Goal: Information Seeking & Learning: Check status

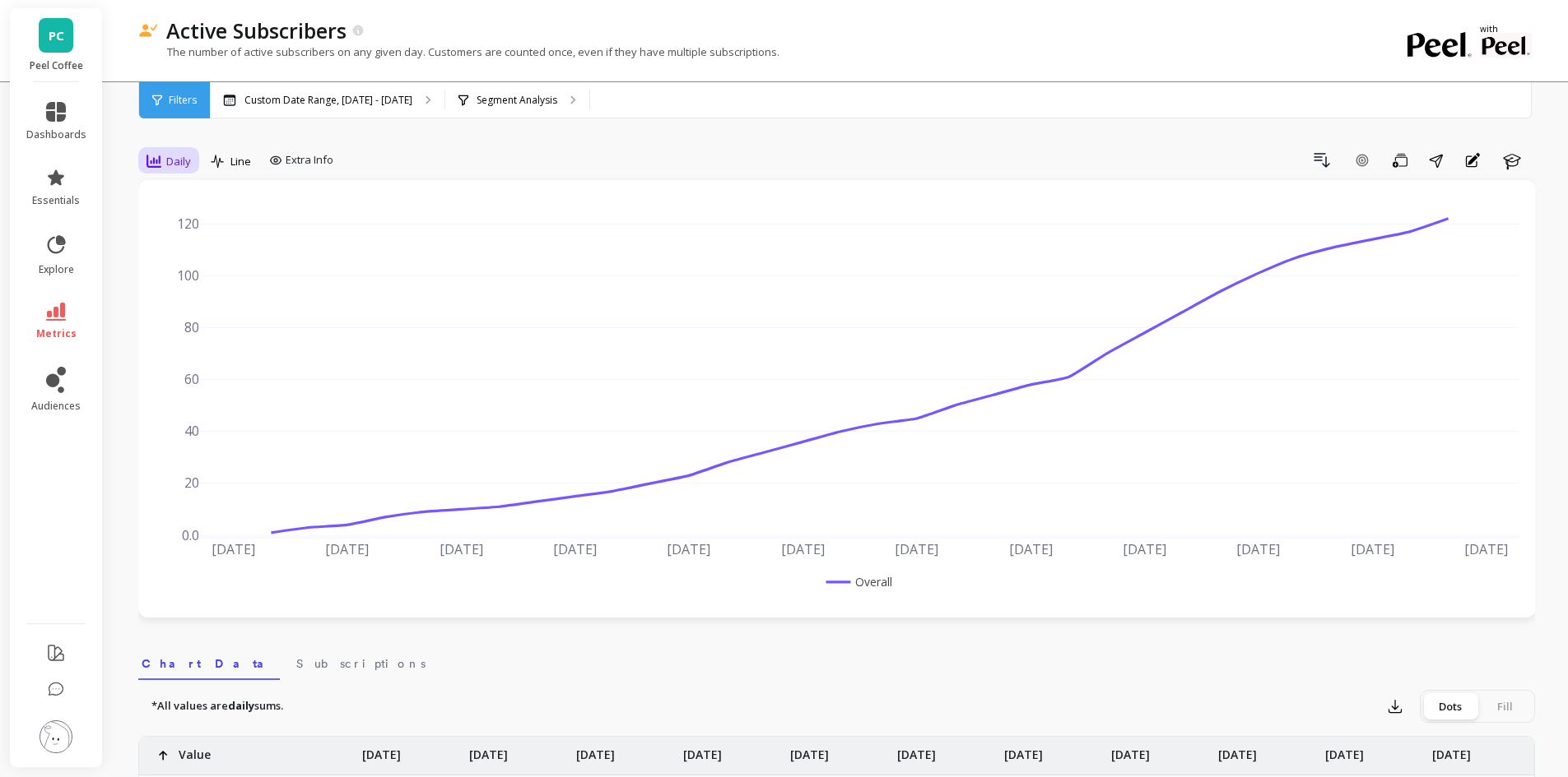
click at [180, 162] on span "Daily" at bounding box center [179, 161] width 25 height 16
click at [198, 282] on div "Monthly" at bounding box center [200, 292] width 114 height 29
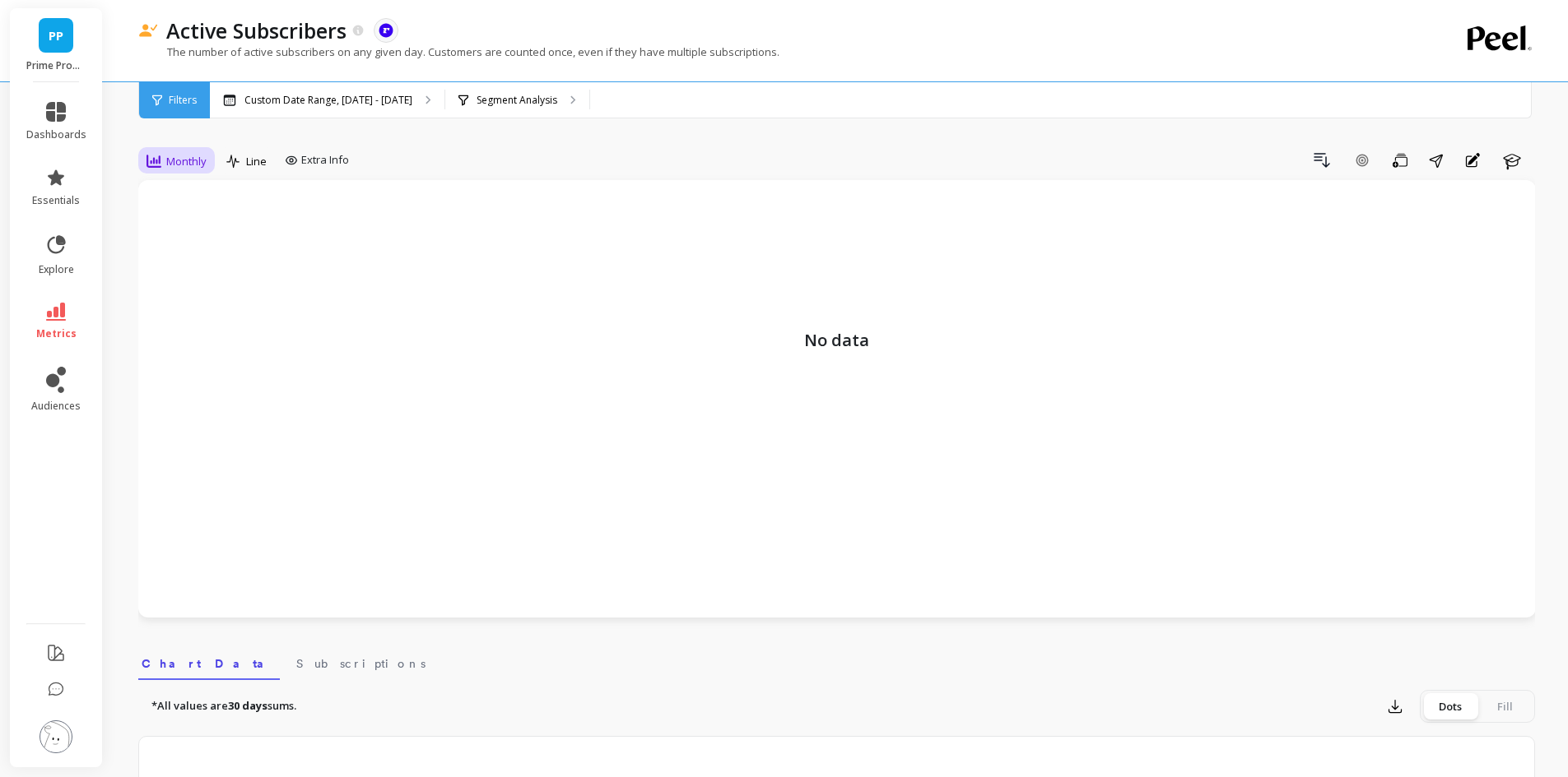
click at [185, 158] on span "Monthly" at bounding box center [186, 161] width 40 height 16
click at [195, 233] on div "Daily" at bounding box center [200, 230] width 94 height 16
click at [63, 327] on span "metrics" at bounding box center [56, 334] width 40 height 13
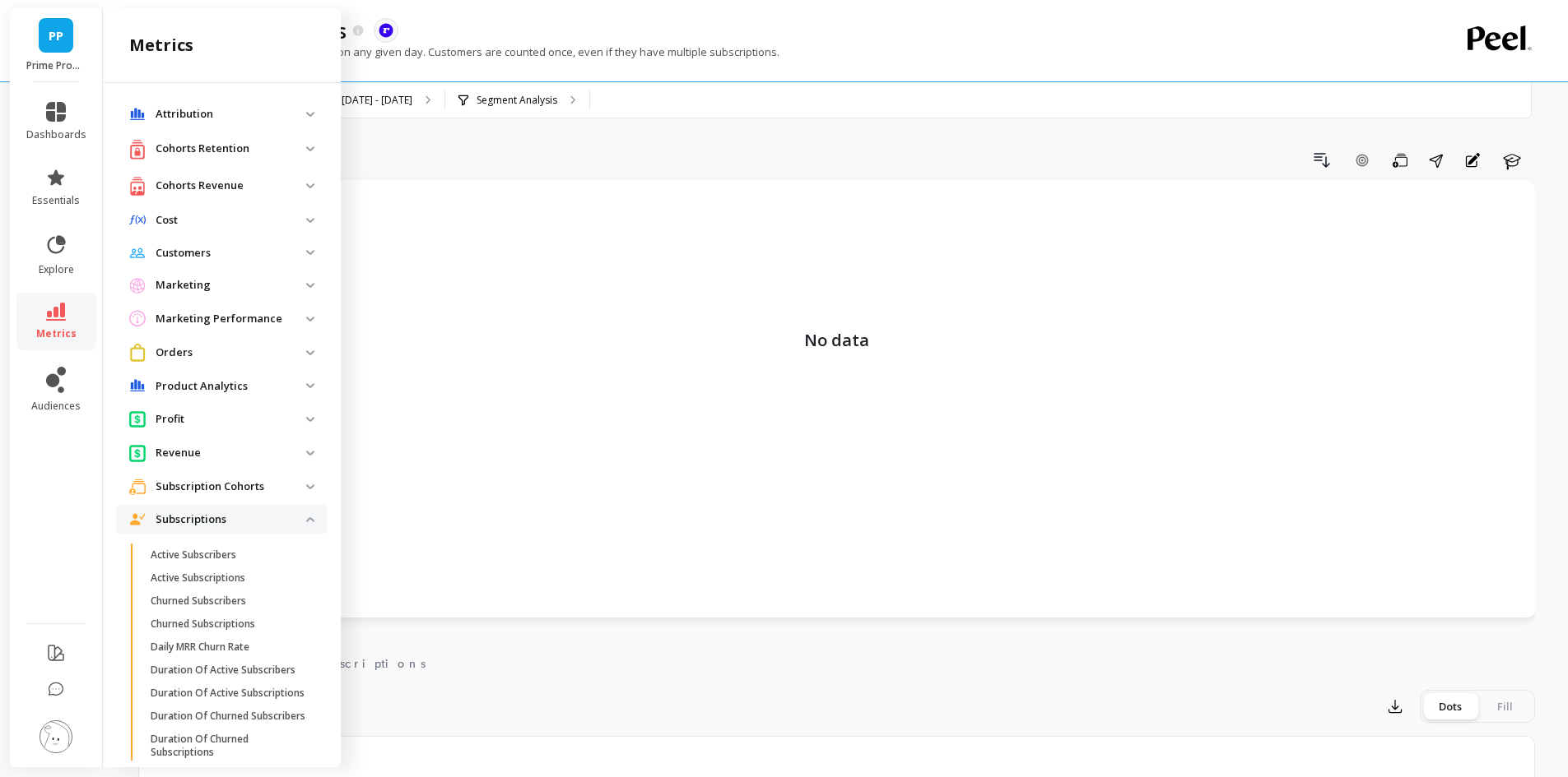
scroll to position [527, 0]
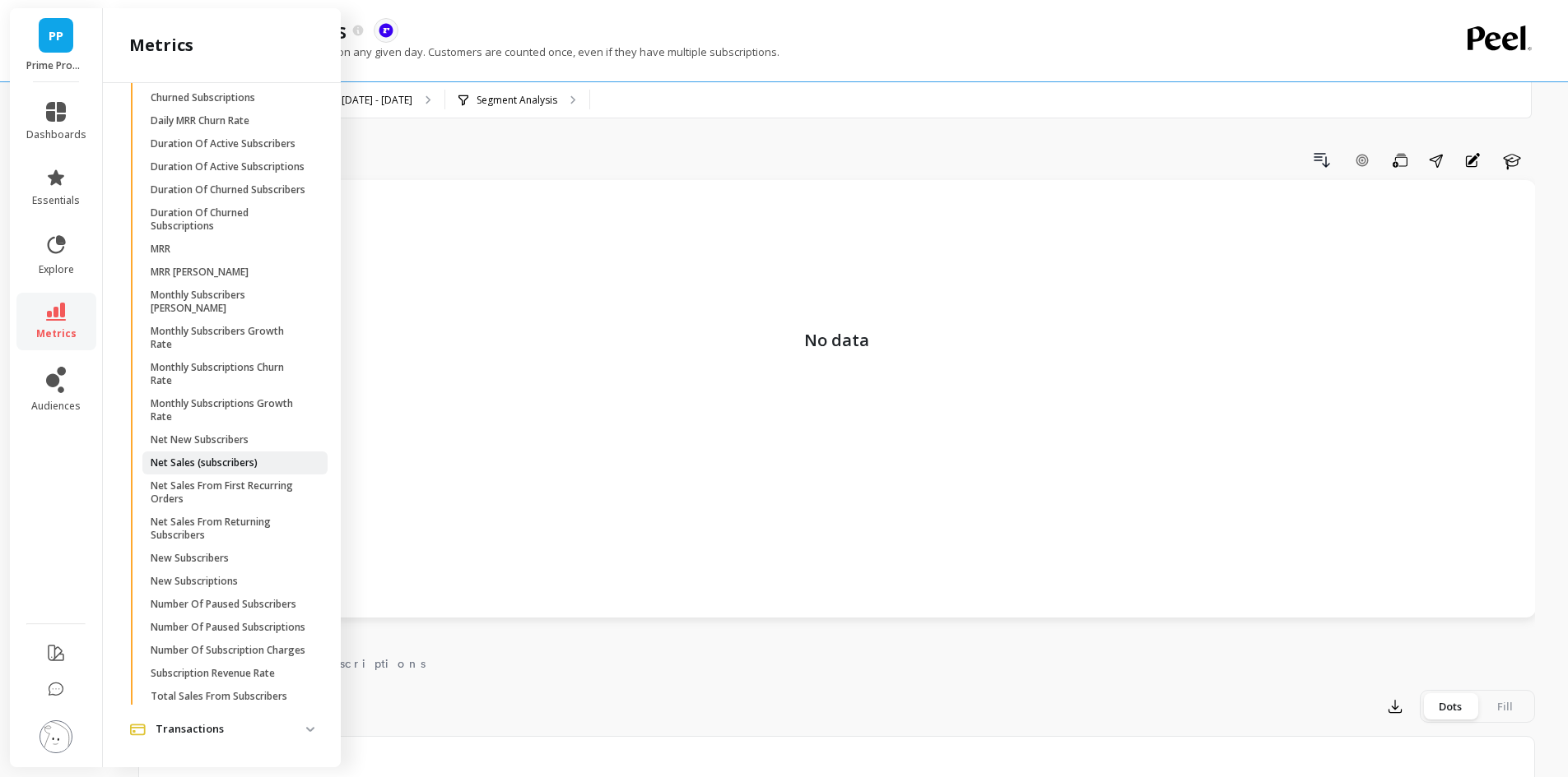
click at [228, 470] on p "Net Sales (subscribers)" at bounding box center [204, 463] width 107 height 13
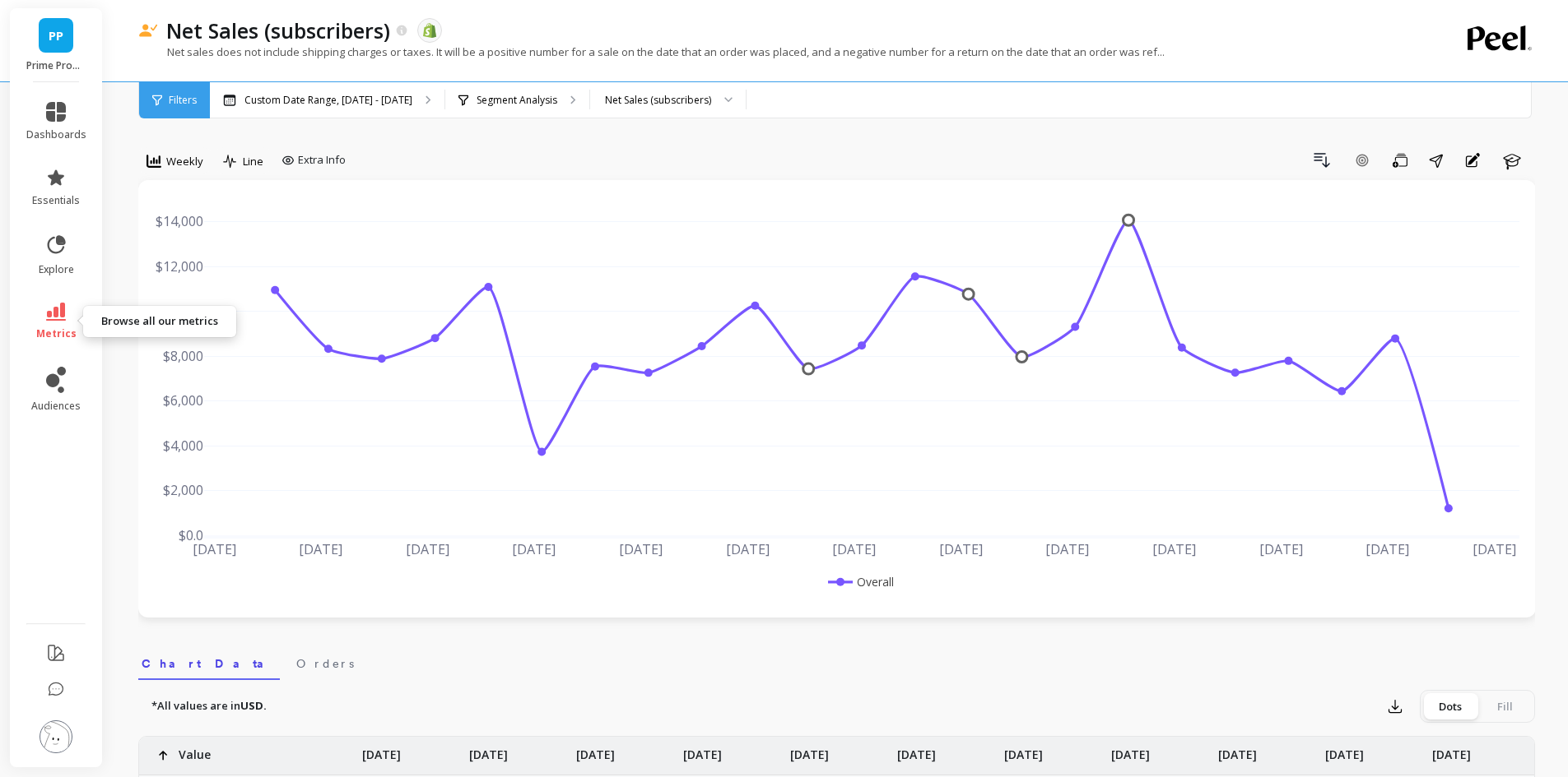
click at [52, 321] on link "metrics" at bounding box center [56, 321] width 60 height 38
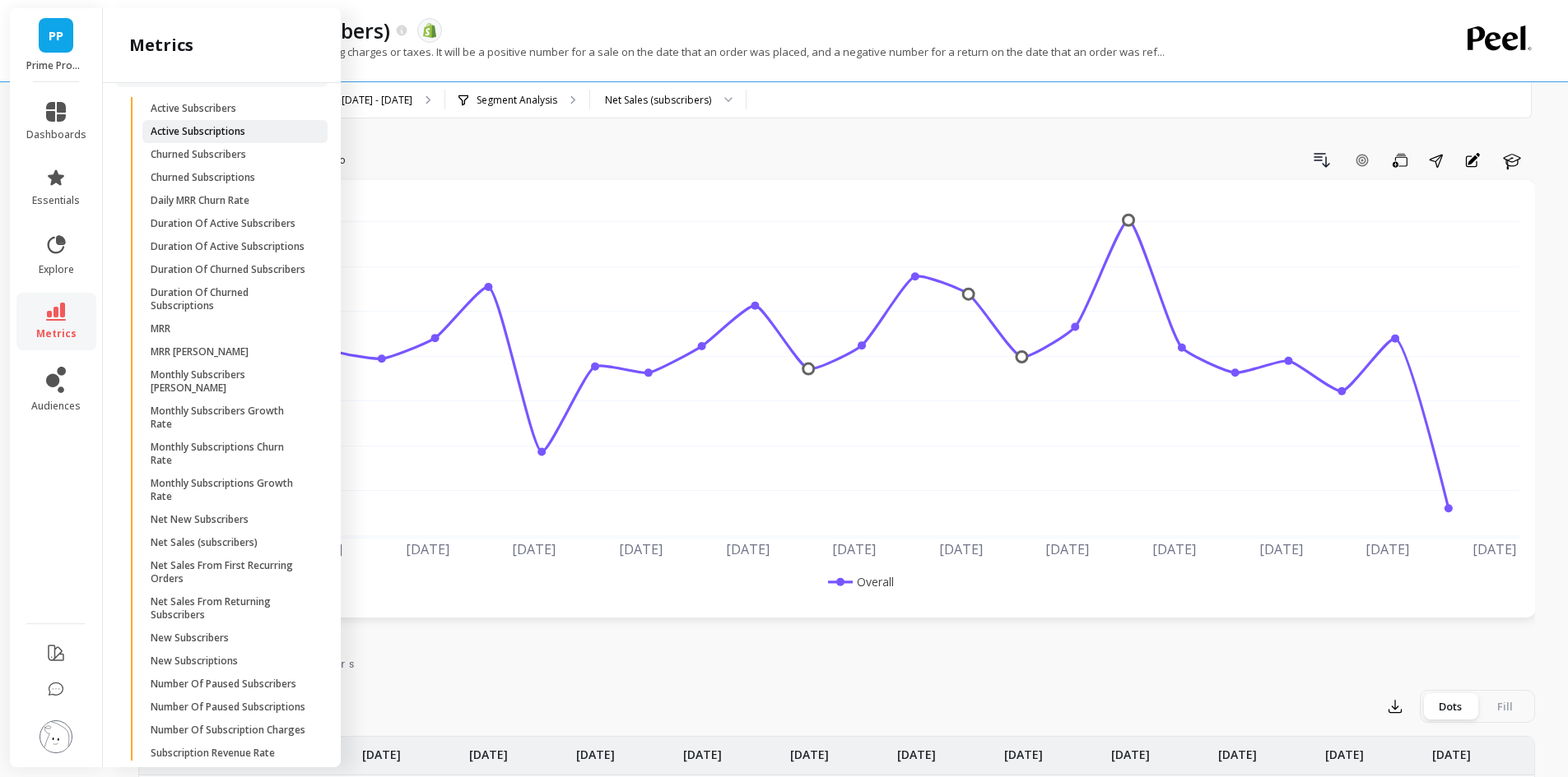
scroll to position [609, 0]
